Goal: Register for event/course

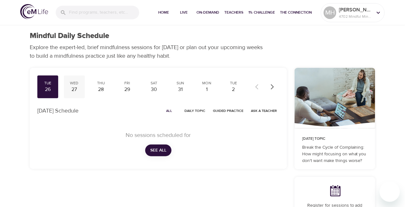
click at [68, 87] on div "27" at bounding box center [74, 89] width 16 height 7
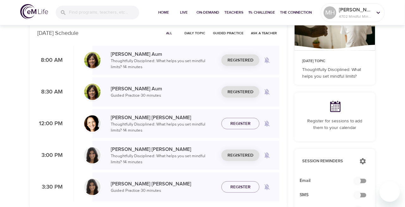
scroll to position [84, 0]
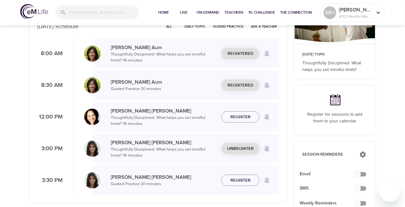
click at [232, 147] on span "Unregister" at bounding box center [240, 149] width 27 height 8
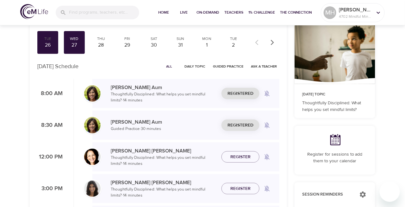
scroll to position [42, 0]
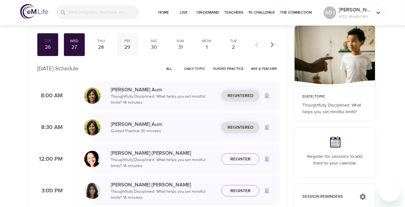
click at [127, 46] on div "29" at bounding box center [128, 47] width 16 height 7
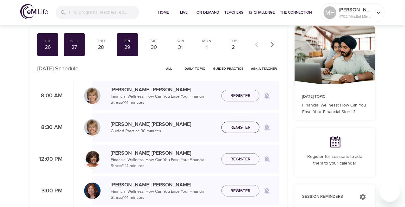
click at [239, 124] on span "Register" at bounding box center [240, 127] width 20 height 8
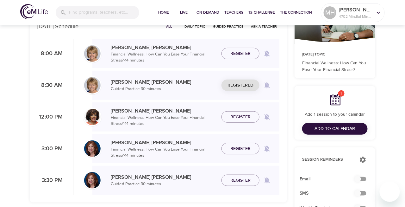
scroll to position [42, 0]
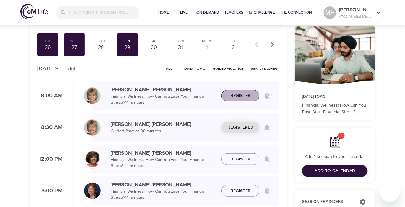
click at [241, 96] on span "Register" at bounding box center [240, 96] width 20 height 8
click at [98, 44] on div "28" at bounding box center [101, 47] width 16 height 7
